Goal: Task Accomplishment & Management: Manage account settings

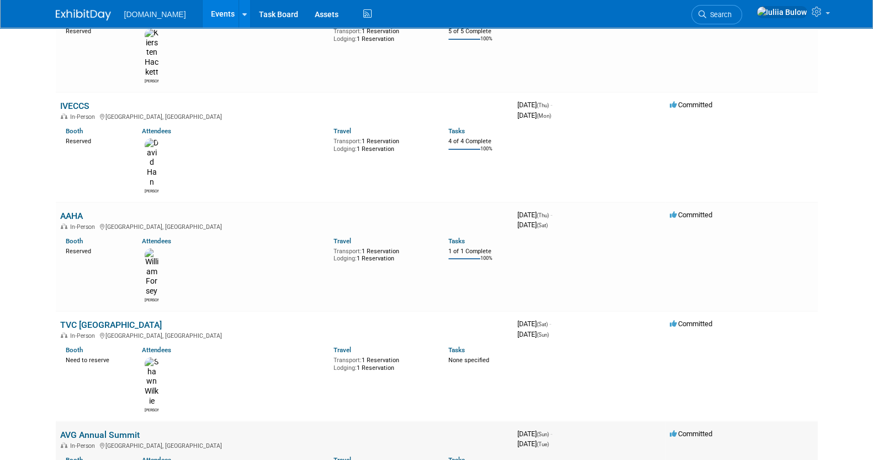
scroll to position [276, 0]
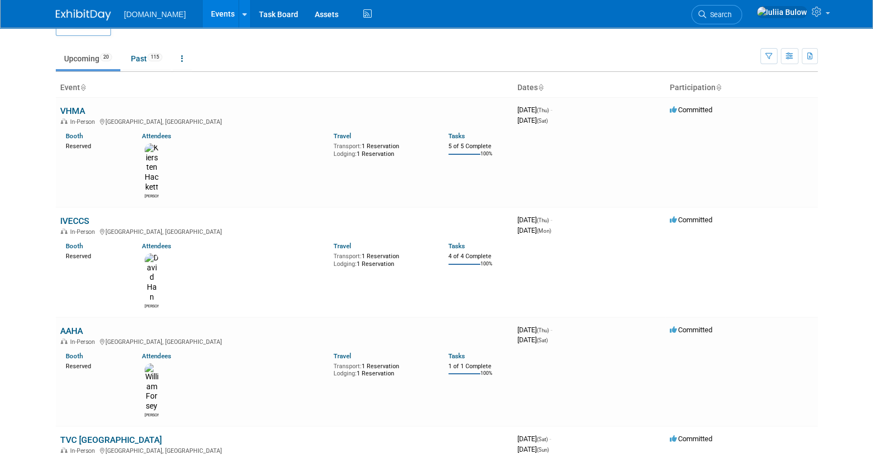
scroll to position [0, 0]
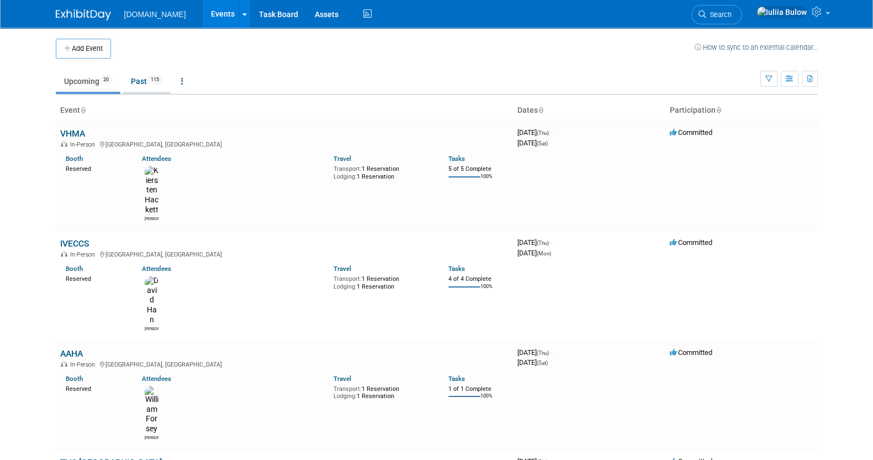
click at [136, 79] on link "Past 115" at bounding box center [147, 81] width 48 height 21
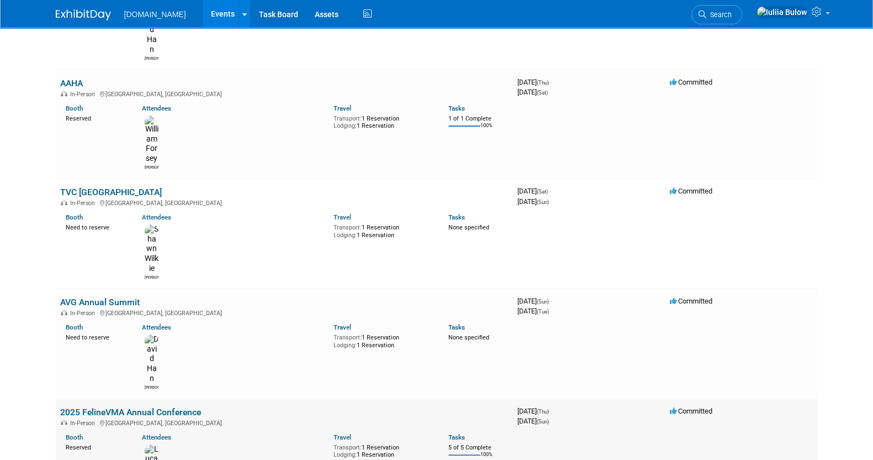
scroll to position [276, 0]
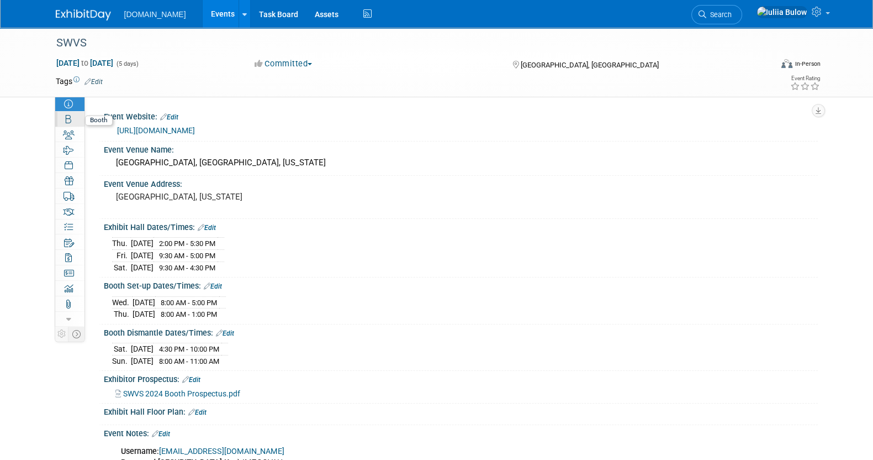
click at [68, 123] on icon at bounding box center [69, 119] width 6 height 9
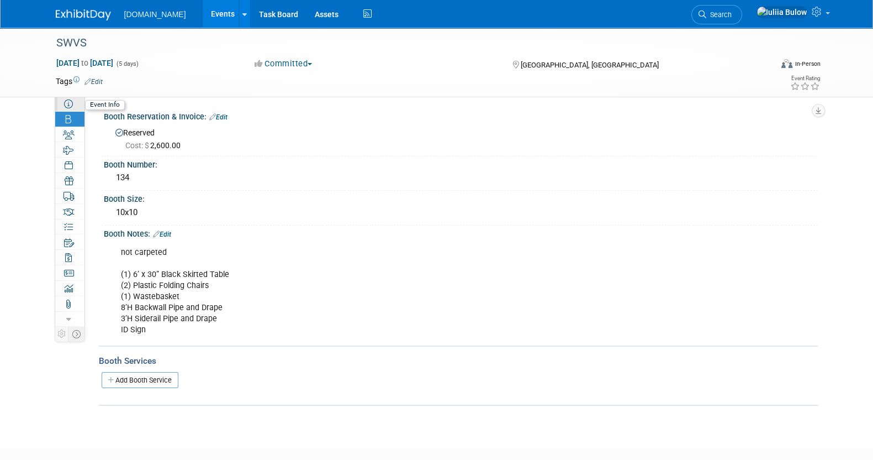
click at [61, 99] on link "Event Information" at bounding box center [69, 103] width 29 height 15
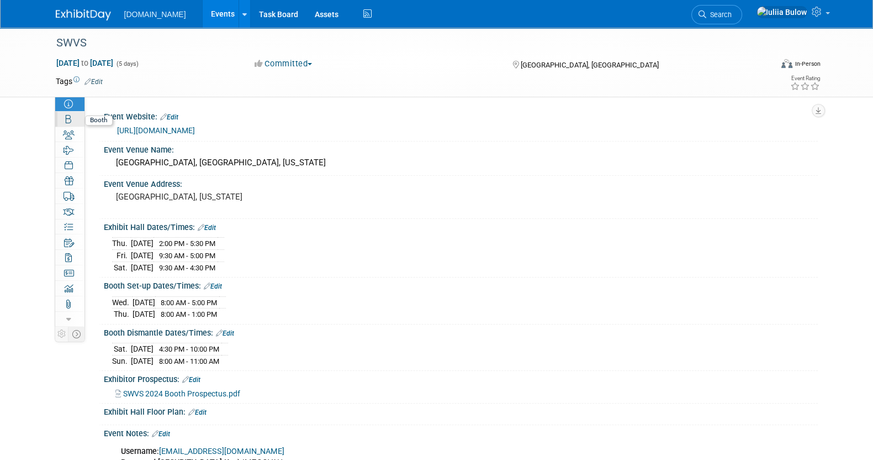
click at [73, 123] on link "Booth" at bounding box center [69, 119] width 29 height 15
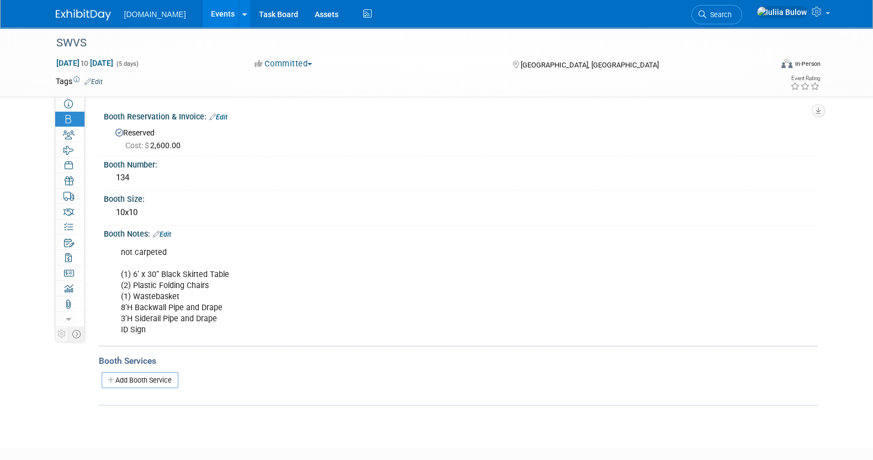
click at [164, 230] on link "Edit" at bounding box center [162, 234] width 18 height 8
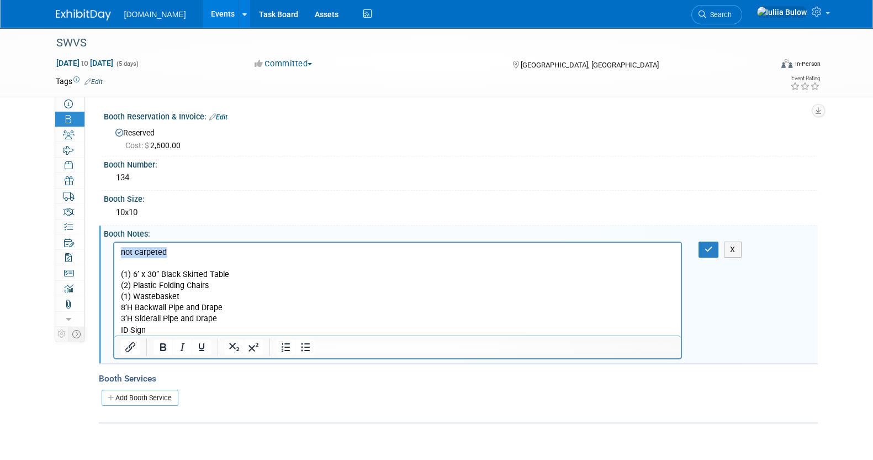
drag, startPoint x: 177, startPoint y: 256, endPoint x: 83, endPoint y: 246, distance: 93.8
click at [114, 246] on html "not carpeted (1) 6’ x 30” Black Skirted Table (2) Plastic Folding Chairs (1) Wa…" at bounding box center [397, 288] width 567 height 93
click at [160, 343] on icon "Bold" at bounding box center [163, 347] width 6 height 8
click at [711, 242] on button "button" at bounding box center [709, 249] width 20 height 16
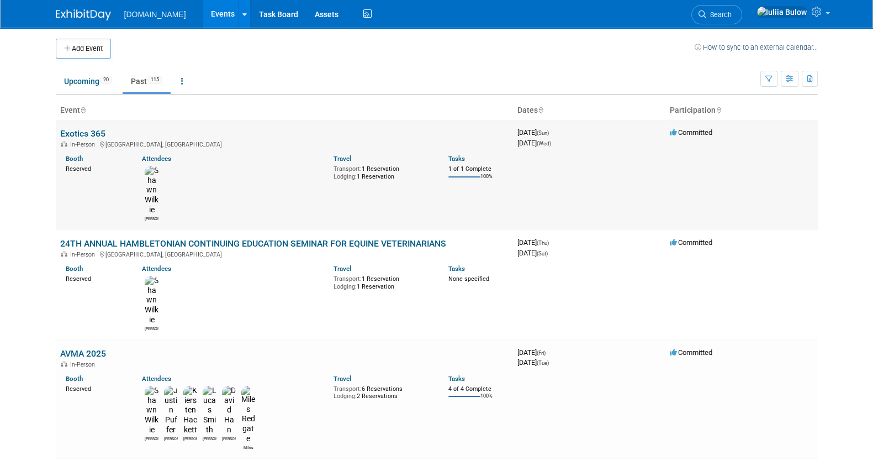
click at [155, 215] on div "Shawn" at bounding box center [152, 218] width 14 height 7
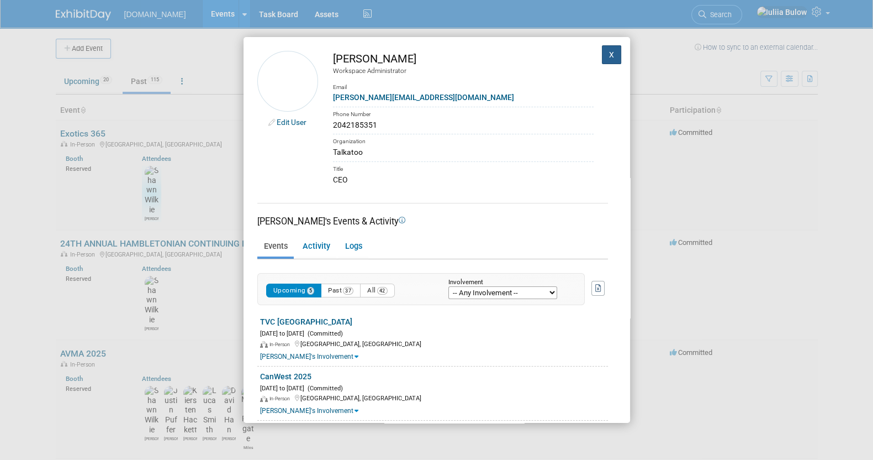
click at [606, 50] on button "X" at bounding box center [612, 54] width 20 height 19
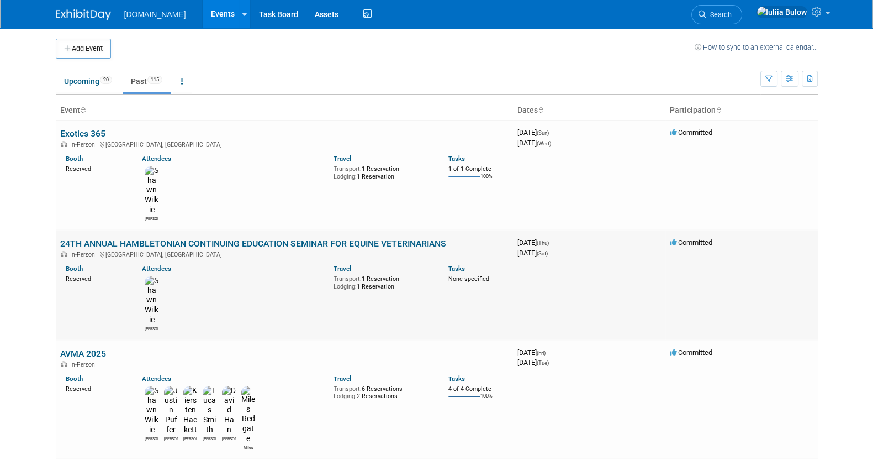
click at [282, 238] on link "24TH ANNUAL HAMBLETONIAN CONTINUING EDUCATION SEMINAR FOR EQUINE VETERINARIANS" at bounding box center [253, 243] width 386 height 10
click at [92, 348] on link "AVMA 2025" at bounding box center [83, 353] width 46 height 10
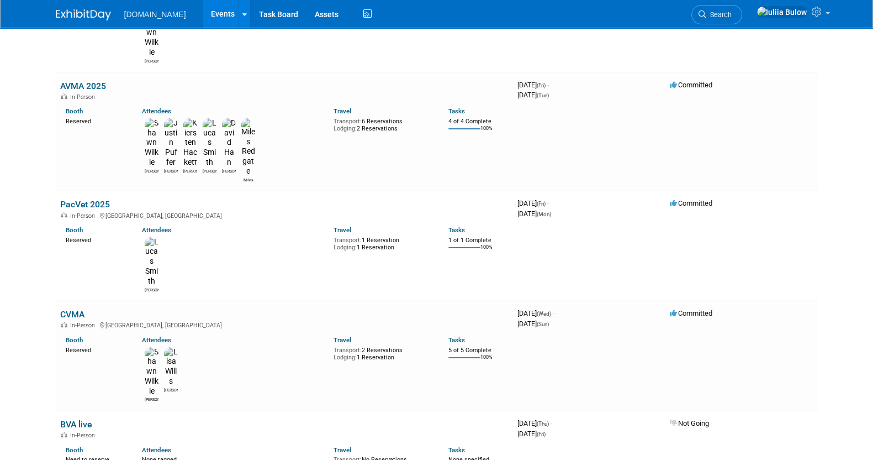
scroll to position [345, 0]
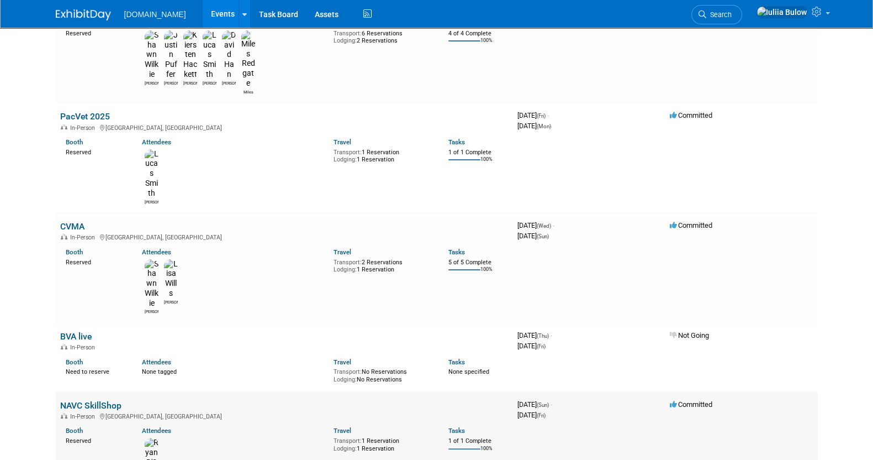
scroll to position [552, 0]
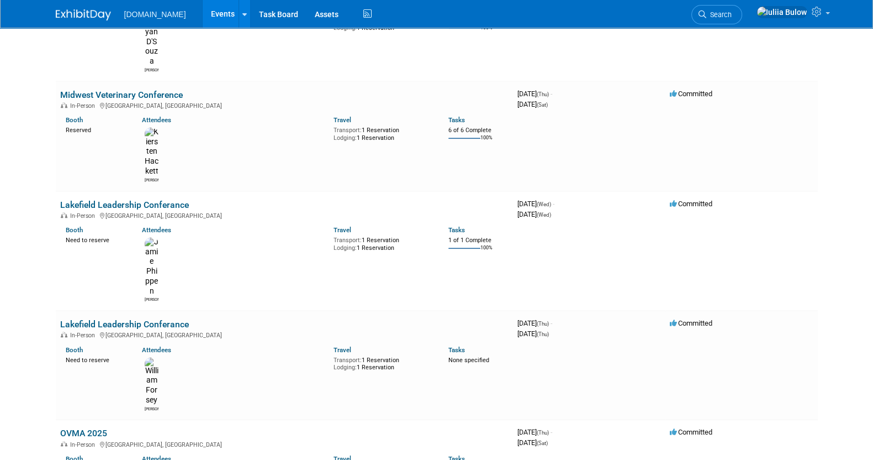
scroll to position [1519, 0]
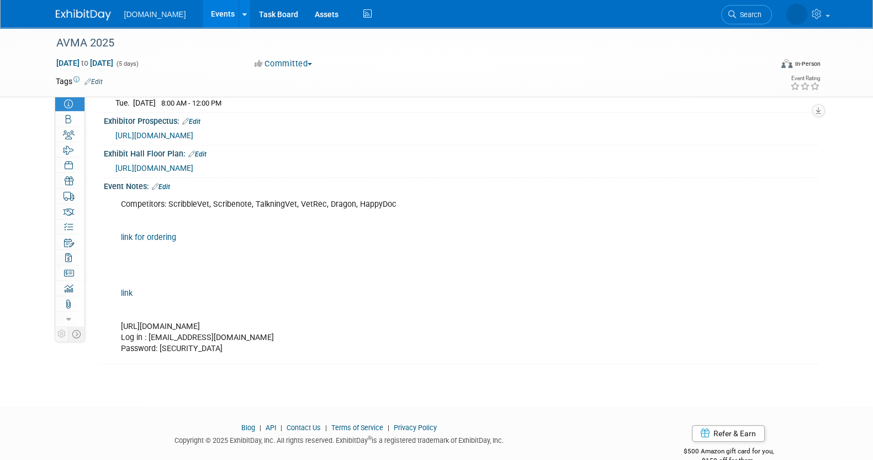
scroll to position [277, 0]
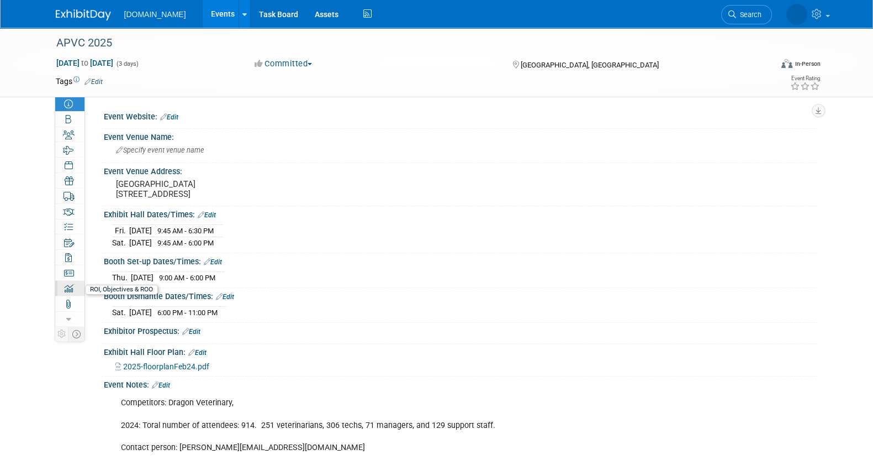
click at [72, 288] on icon at bounding box center [68, 288] width 9 height 9
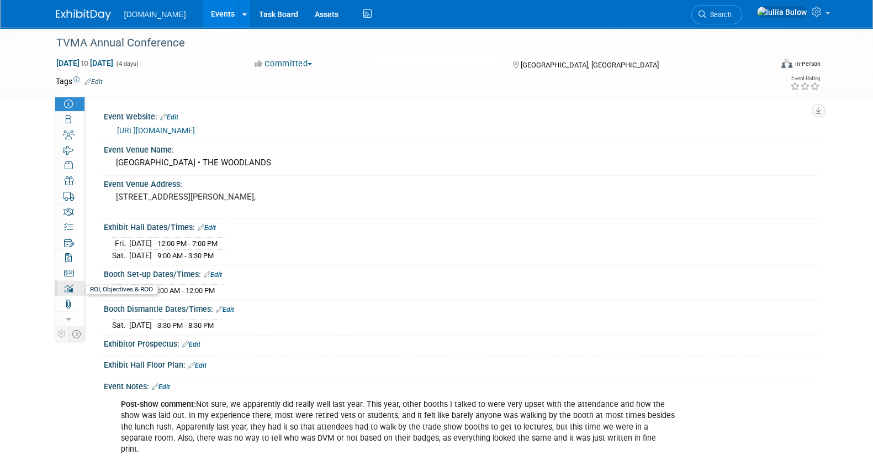
click at [69, 282] on link "0 ROI, Objectives & ROO 0" at bounding box center [69, 288] width 29 height 15
